Goal: Task Accomplishment & Management: Use online tool/utility

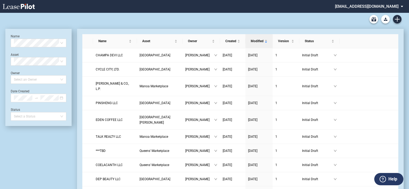
click at [330, 17] on div "Blank Lease Form Blank Lease - 143 Hekili Street Blank Lease - 151 Hekili Stree…" at bounding box center [204, 19] width 398 height 13
click at [403, 7] on md-select "smorita@abhi.com Change Password 2-Factor Authentication Form Management Buildi…" at bounding box center [371, 6] width 73 height 12
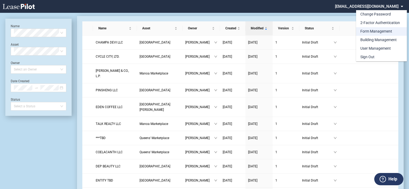
click at [380, 28] on md-option "Form Management" at bounding box center [381, 31] width 51 height 9
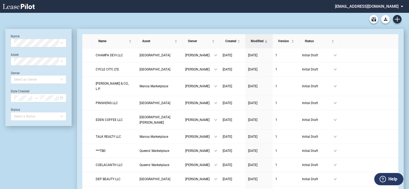
scroll to position [13, 0]
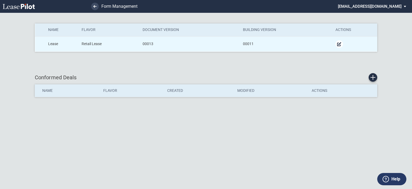
click at [340, 44] on md-icon "Manage Form" at bounding box center [339, 44] width 6 height 6
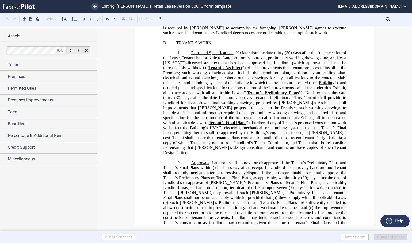
scroll to position [12616, 0]
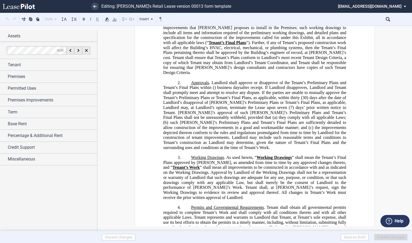
drag, startPoint x: 179, startPoint y: 109, endPoint x: 173, endPoint y: 115, distance: 9.1
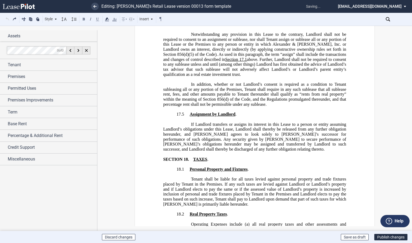
scroll to position [7974, 0]
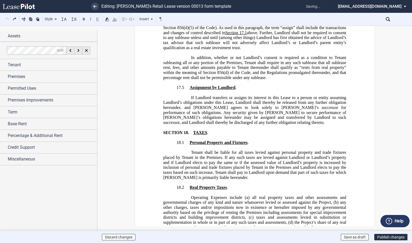
drag, startPoint x: 174, startPoint y: 68, endPoint x: 235, endPoint y: 64, distance: 60.8
click at [361, 189] on button "Save as draft" at bounding box center [355, 237] width 28 height 6
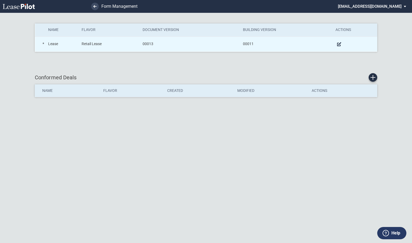
click at [335, 43] on td at bounding box center [354, 43] width 45 height 15
click at [338, 44] on md-icon "Manage Form" at bounding box center [339, 44] width 6 height 6
